Goal: Information Seeking & Learning: Learn about a topic

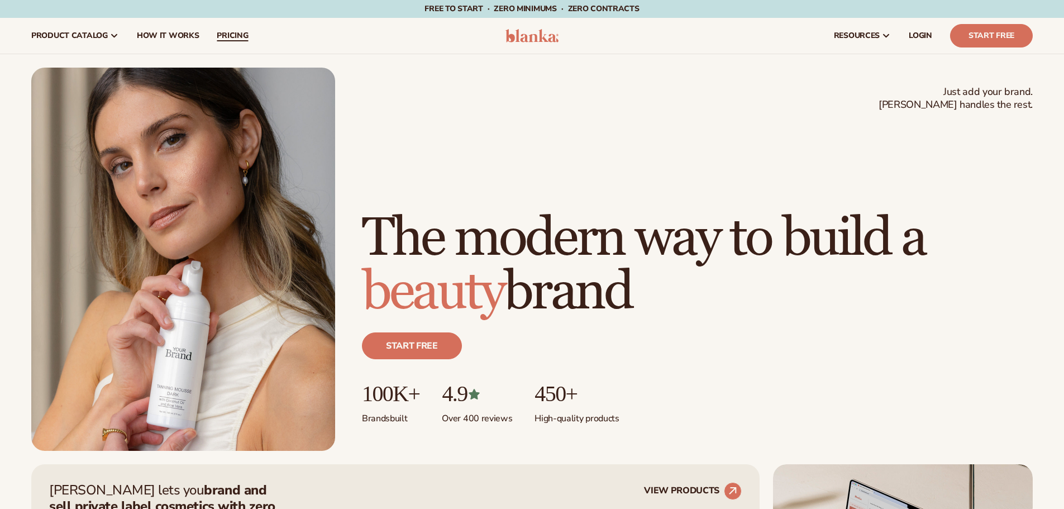
click at [244, 35] on span "pricing" at bounding box center [232, 35] width 31 height 9
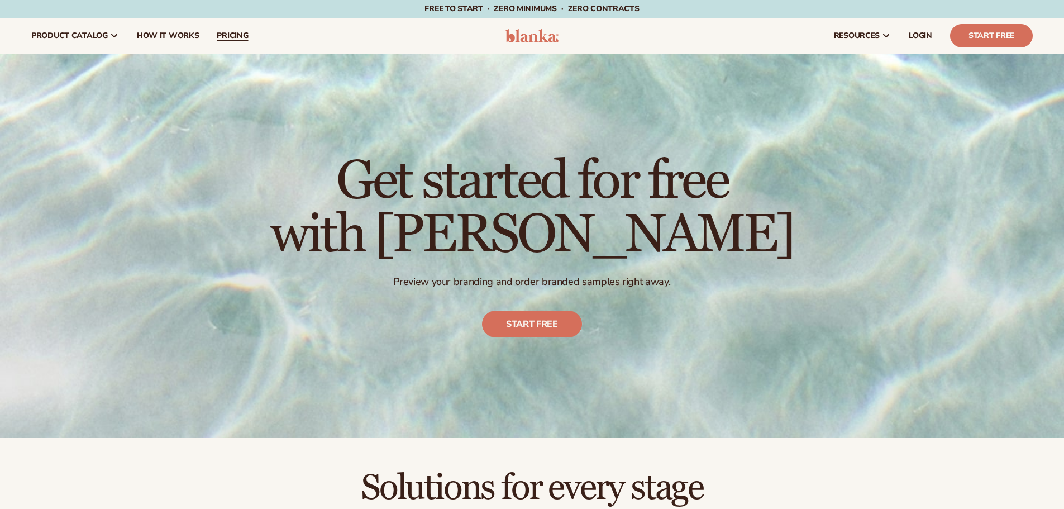
click at [221, 35] on span "pricing" at bounding box center [232, 35] width 31 height 9
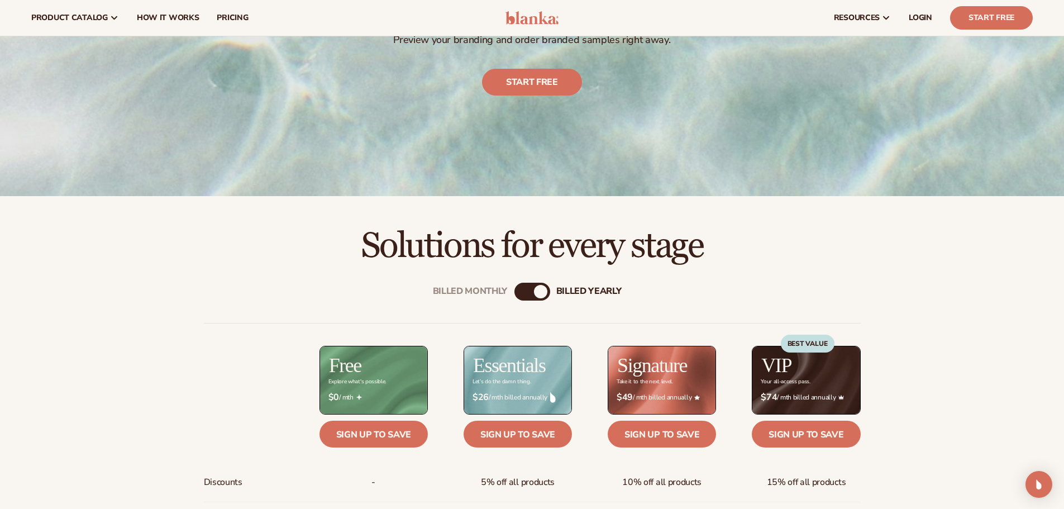
scroll to position [241, 0]
click at [534, 297] on div "Billed Monthly billed Yearly" at bounding box center [532, 292] width 36 height 18
click at [537, 290] on div "billed Yearly" at bounding box center [540, 291] width 13 height 13
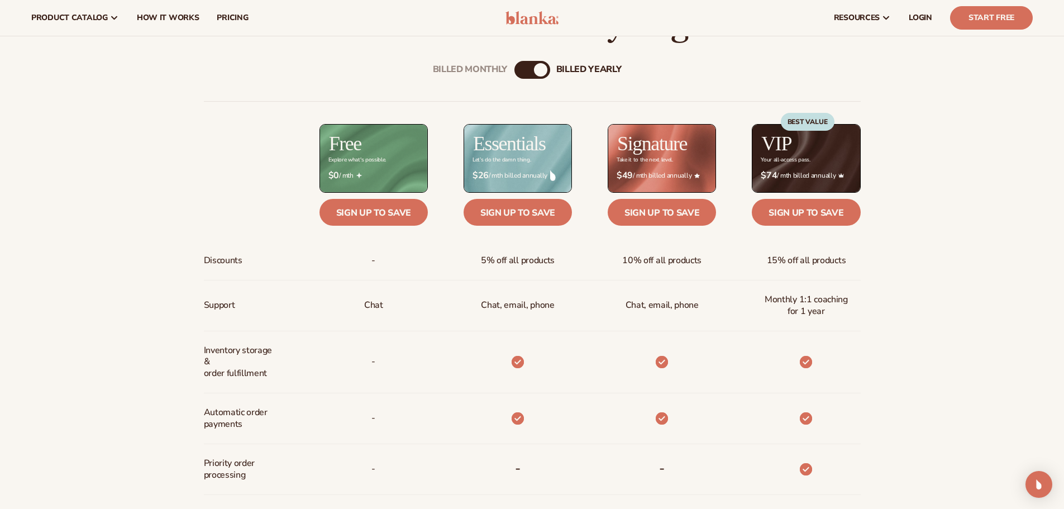
scroll to position [456, 0]
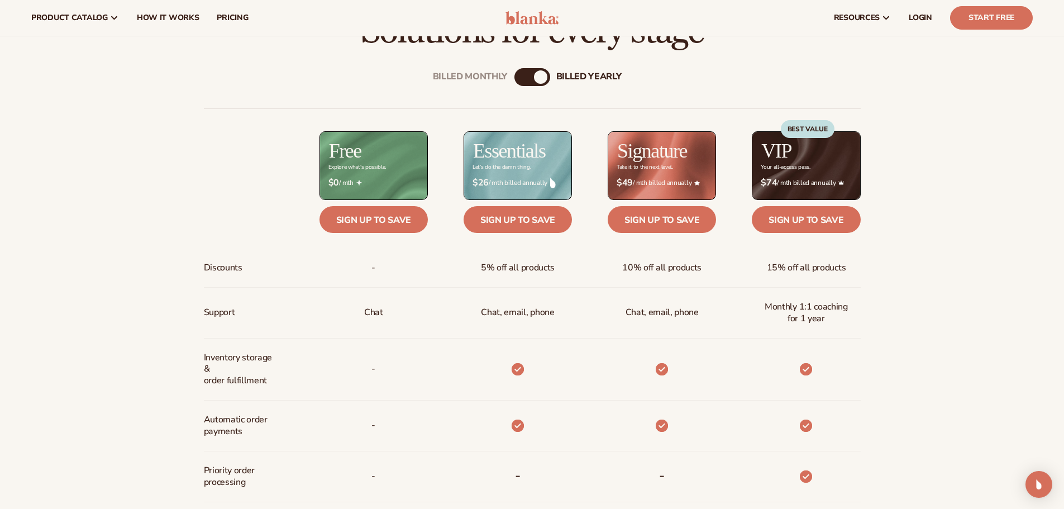
click at [540, 79] on div "billed Yearly" at bounding box center [540, 76] width 13 height 13
click at [566, 78] on div "billed Yearly" at bounding box center [588, 76] width 65 height 11
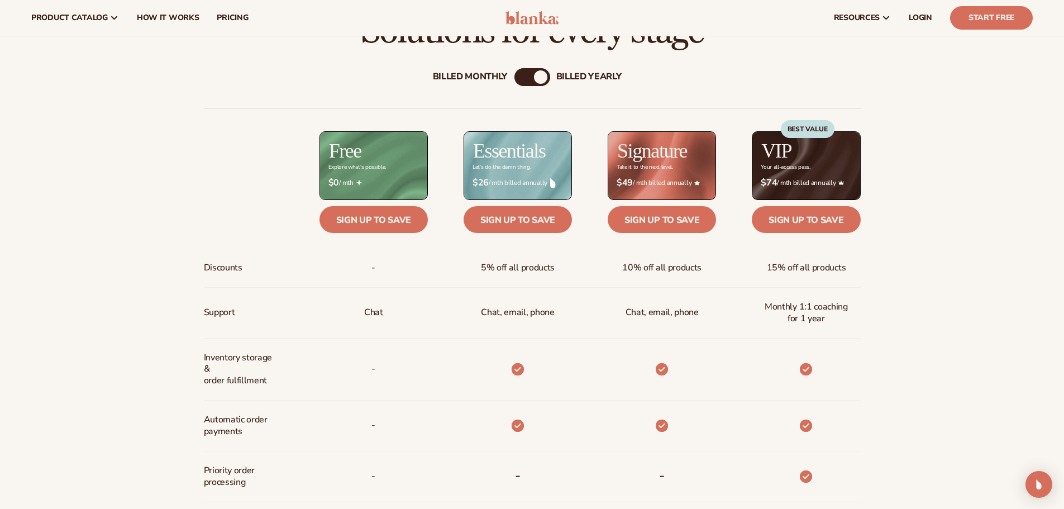
click at [488, 73] on div "Billed Monthly" at bounding box center [470, 76] width 75 height 11
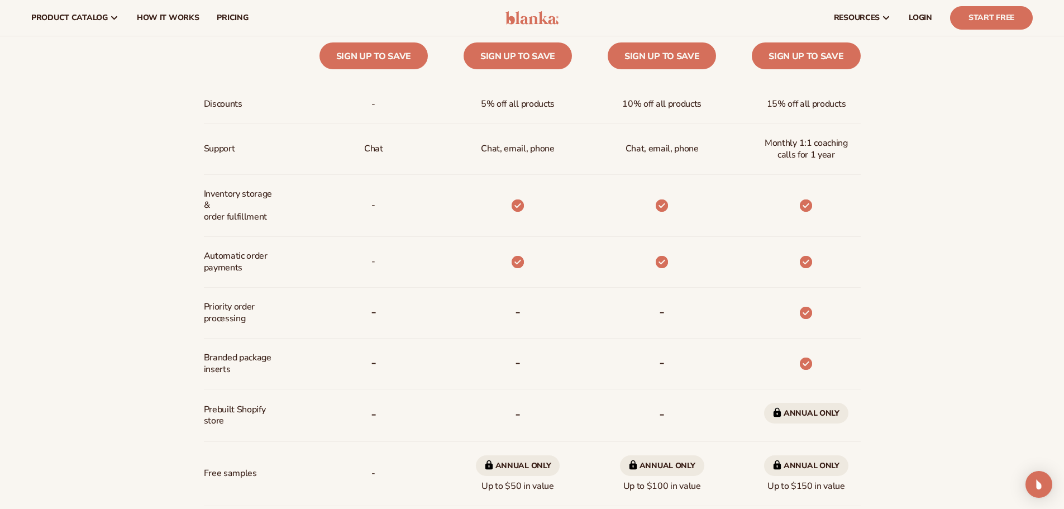
scroll to position [604, 0]
